Goal: Task Accomplishment & Management: Manage account settings

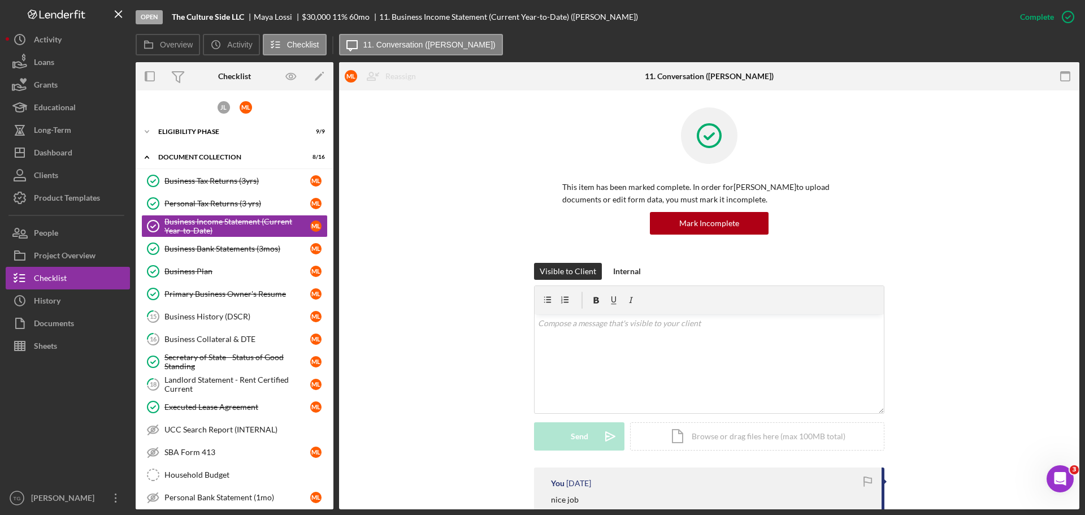
scroll to position [84, 0]
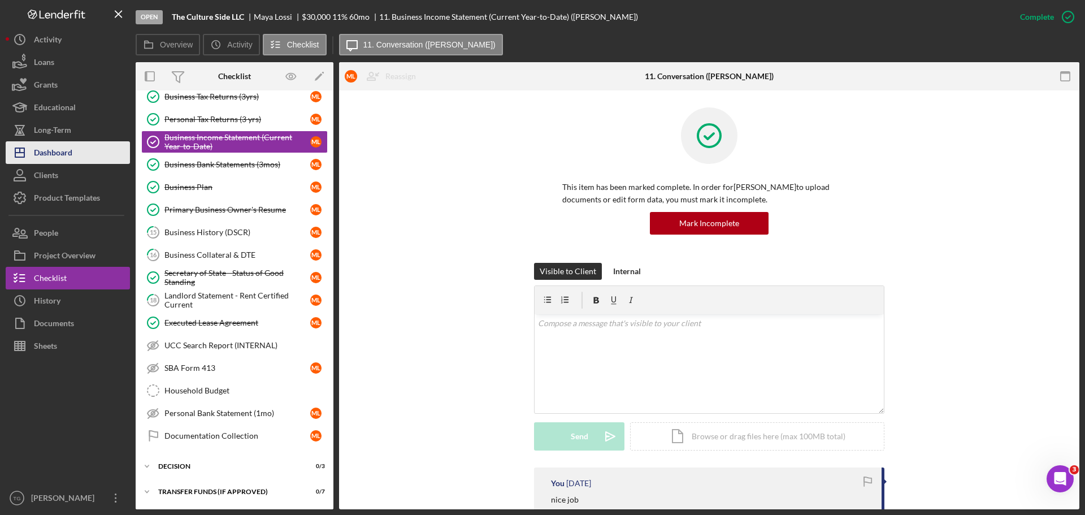
click at [64, 159] on div "Dashboard" at bounding box center [53, 153] width 38 height 25
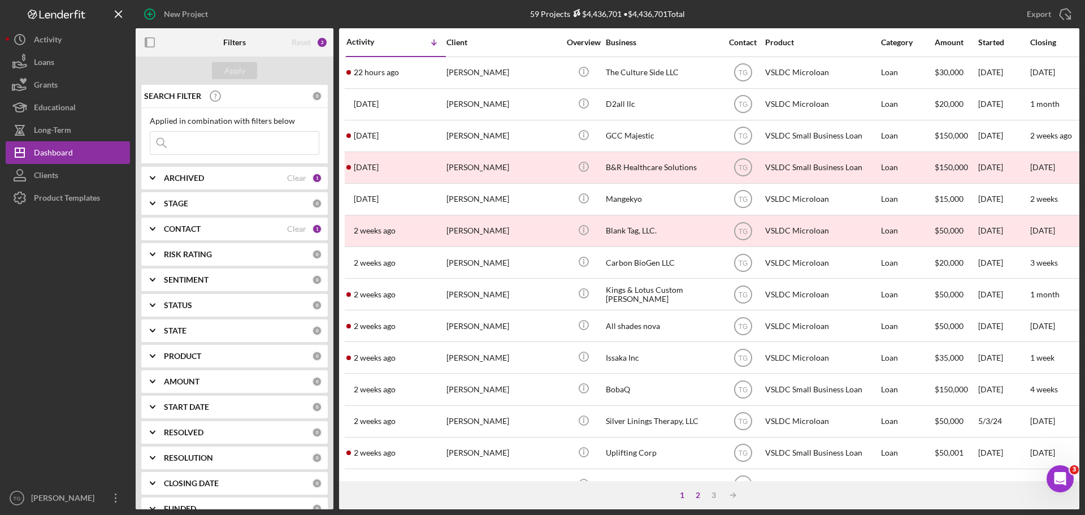
click at [695, 495] on div "2" at bounding box center [698, 495] width 16 height 9
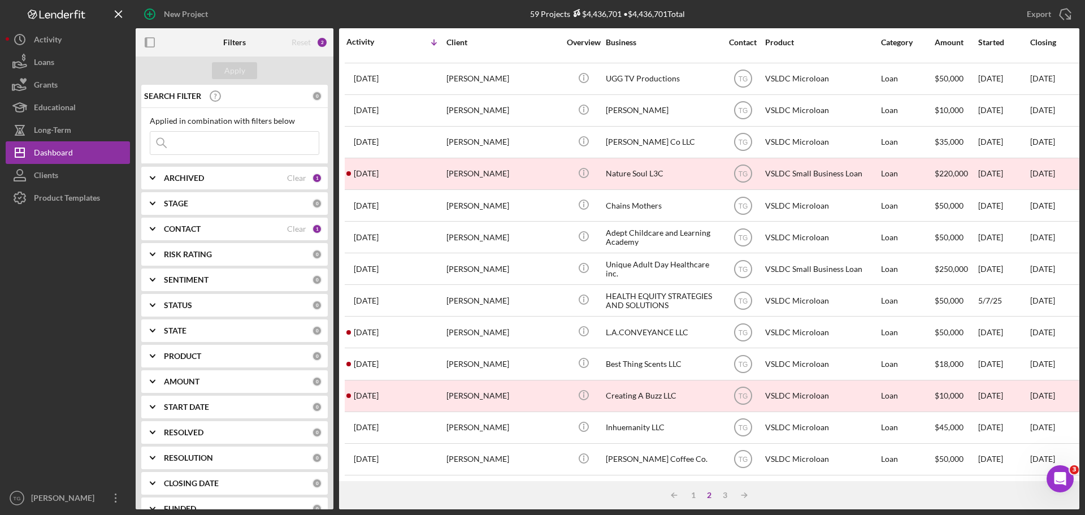
scroll to position [383, 0]
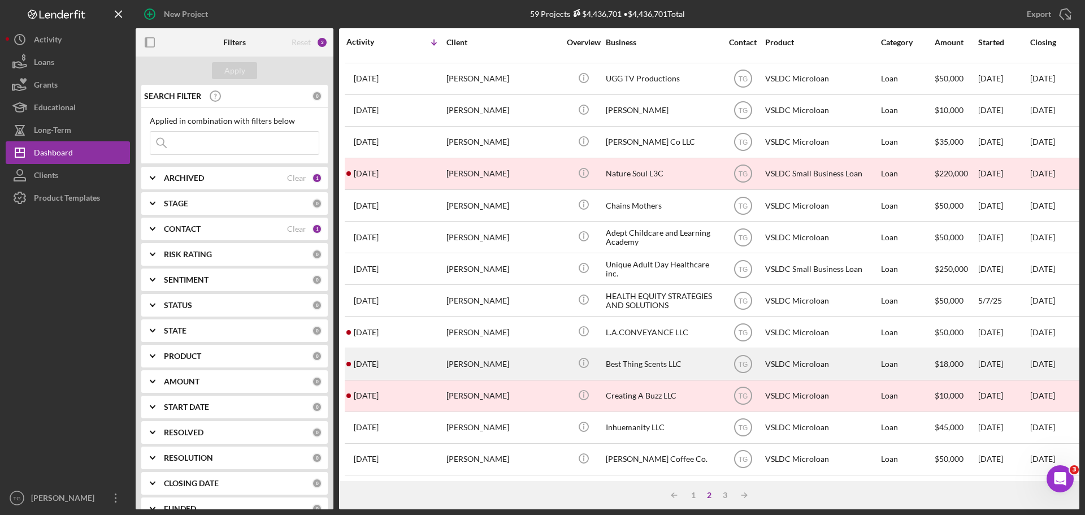
click at [469, 355] on div "[PERSON_NAME]" at bounding box center [502, 364] width 113 height 30
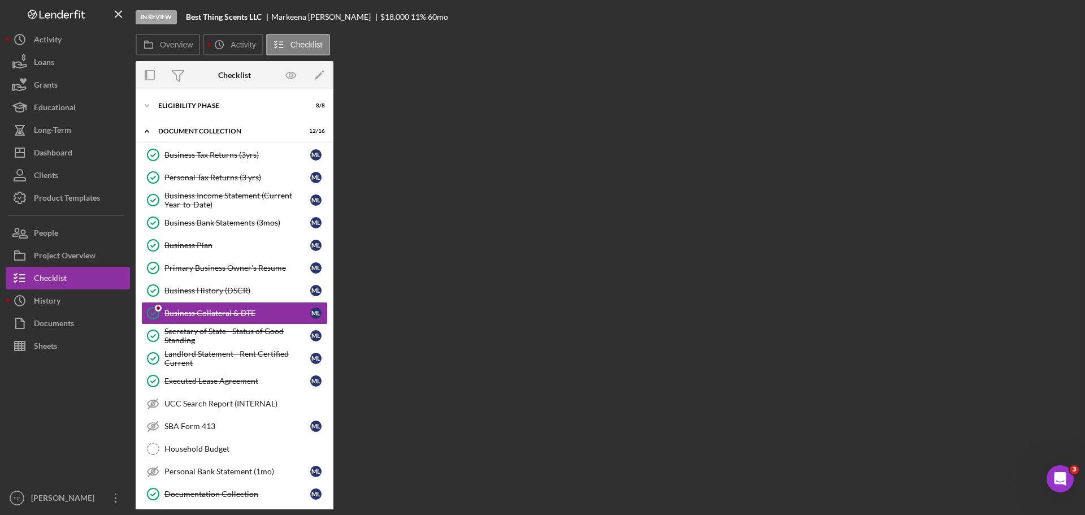
scroll to position [14, 0]
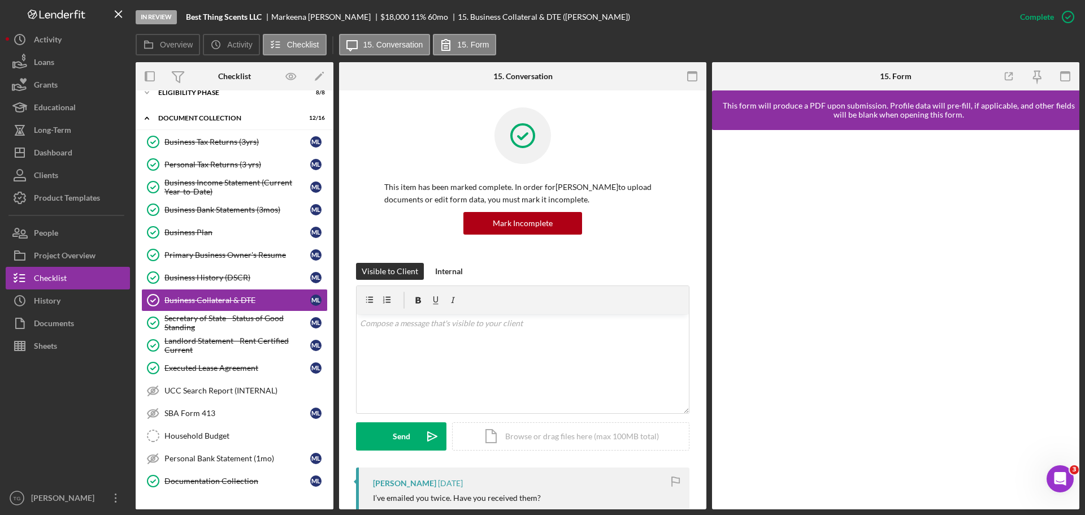
click at [203, 83] on div "Checklist" at bounding box center [235, 76] width 66 height 28
click at [200, 92] on div "Eligibility Phase" at bounding box center [238, 92] width 161 height 7
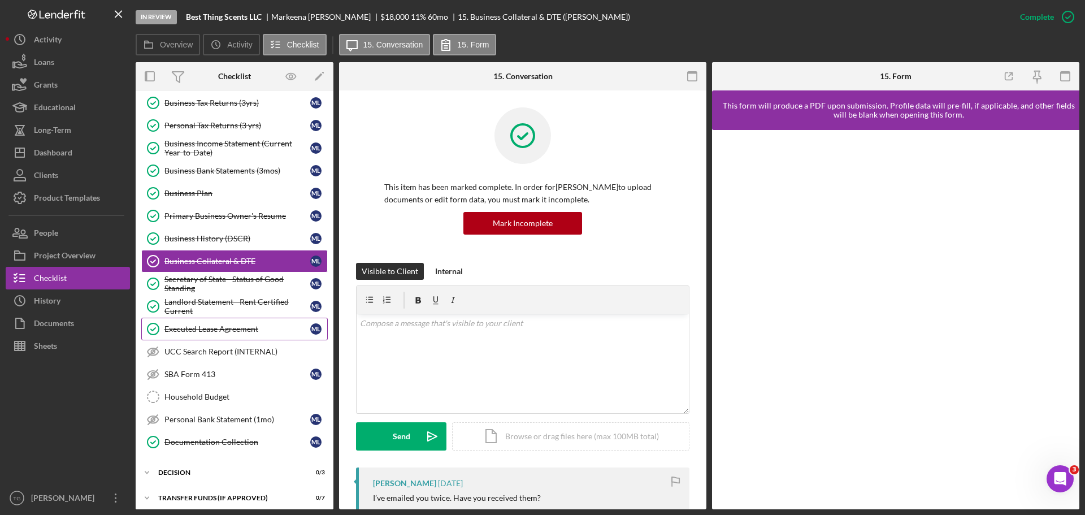
scroll to position [272, 0]
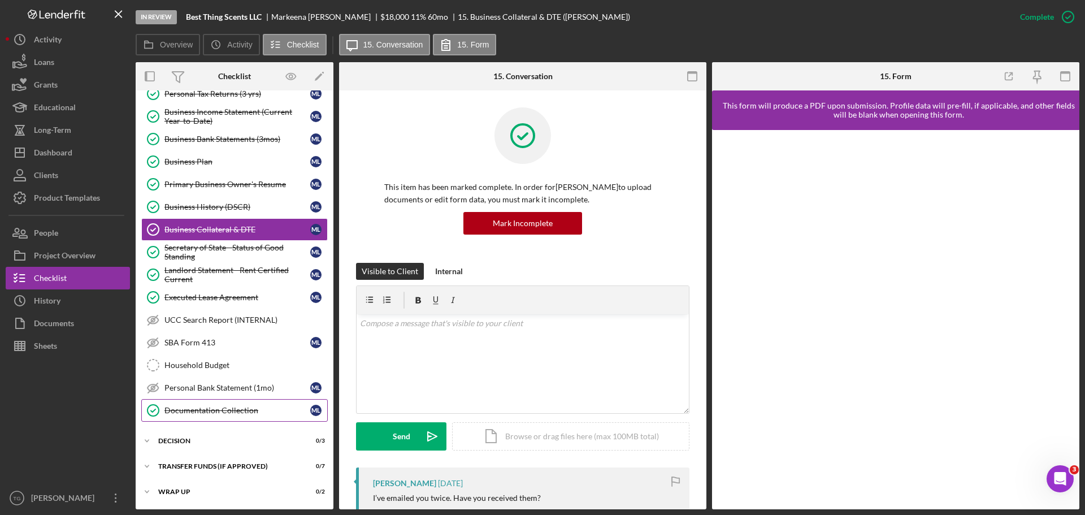
click at [230, 410] on div "Documentation Collection" at bounding box center [237, 410] width 146 height 9
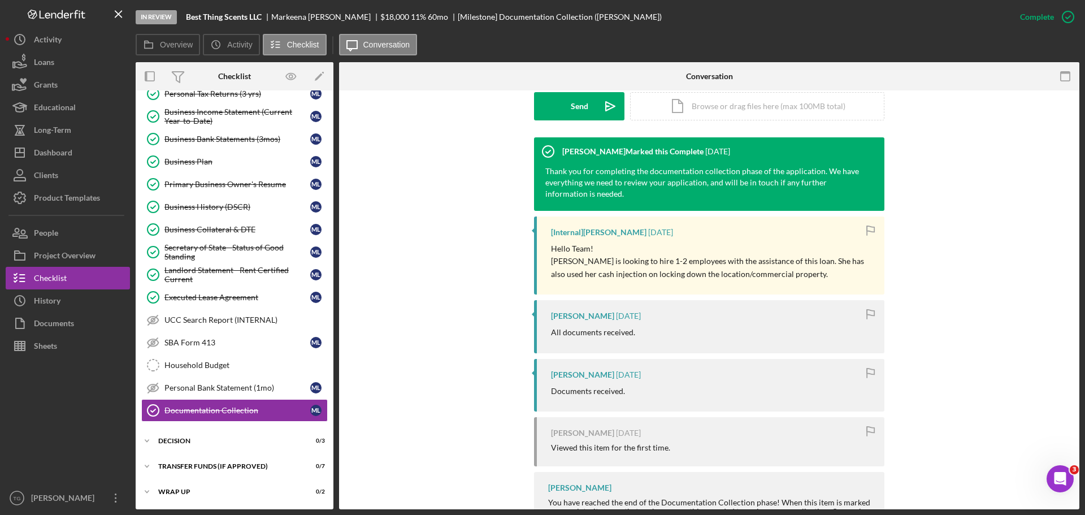
scroll to position [392, 0]
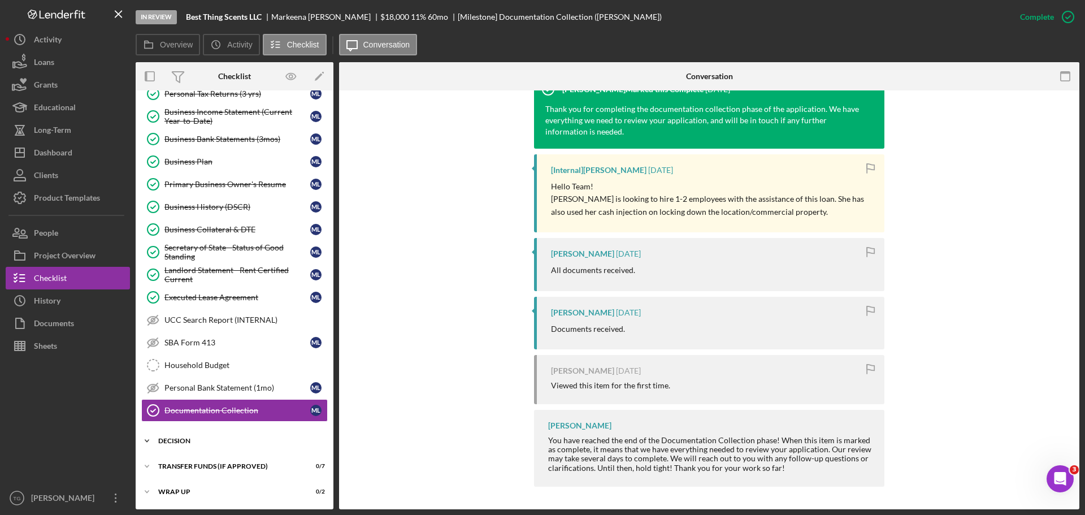
click at [187, 431] on div "Icon/Expander Decision 0 / 3" at bounding box center [235, 441] width 198 height 23
click at [185, 439] on div "Decision" at bounding box center [238, 440] width 161 height 7
click at [190, 443] on div "Decision" at bounding box center [238, 440] width 161 height 7
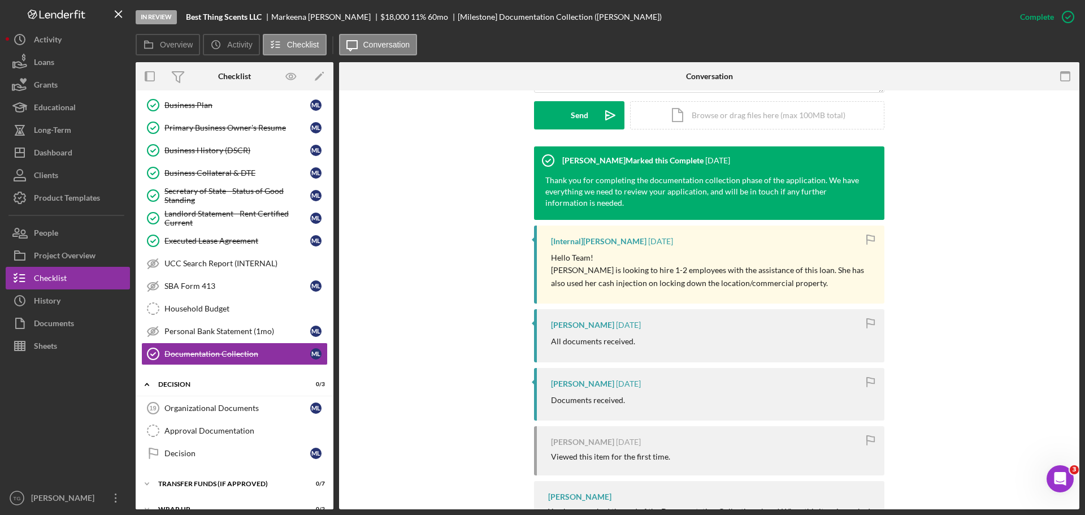
scroll to position [279, 0]
